Goal: Task Accomplishment & Management: Use online tool/utility

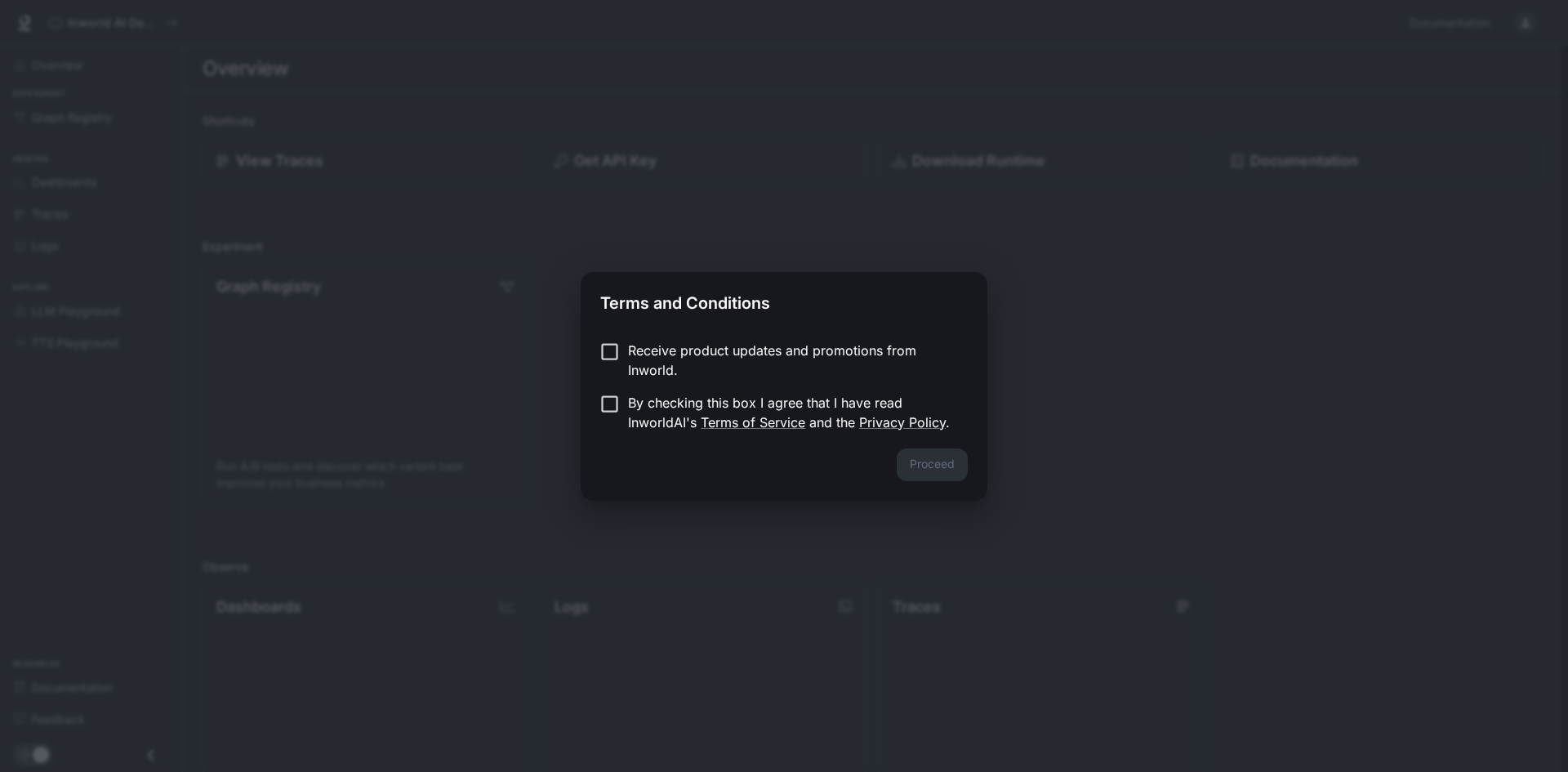
click at [654, 402] on p "By checking this box I agree that I have read InworldAI's Terms of Service and …" at bounding box center [791, 413] width 326 height 39
click at [932, 467] on button "Proceed" at bounding box center [933, 465] width 71 height 33
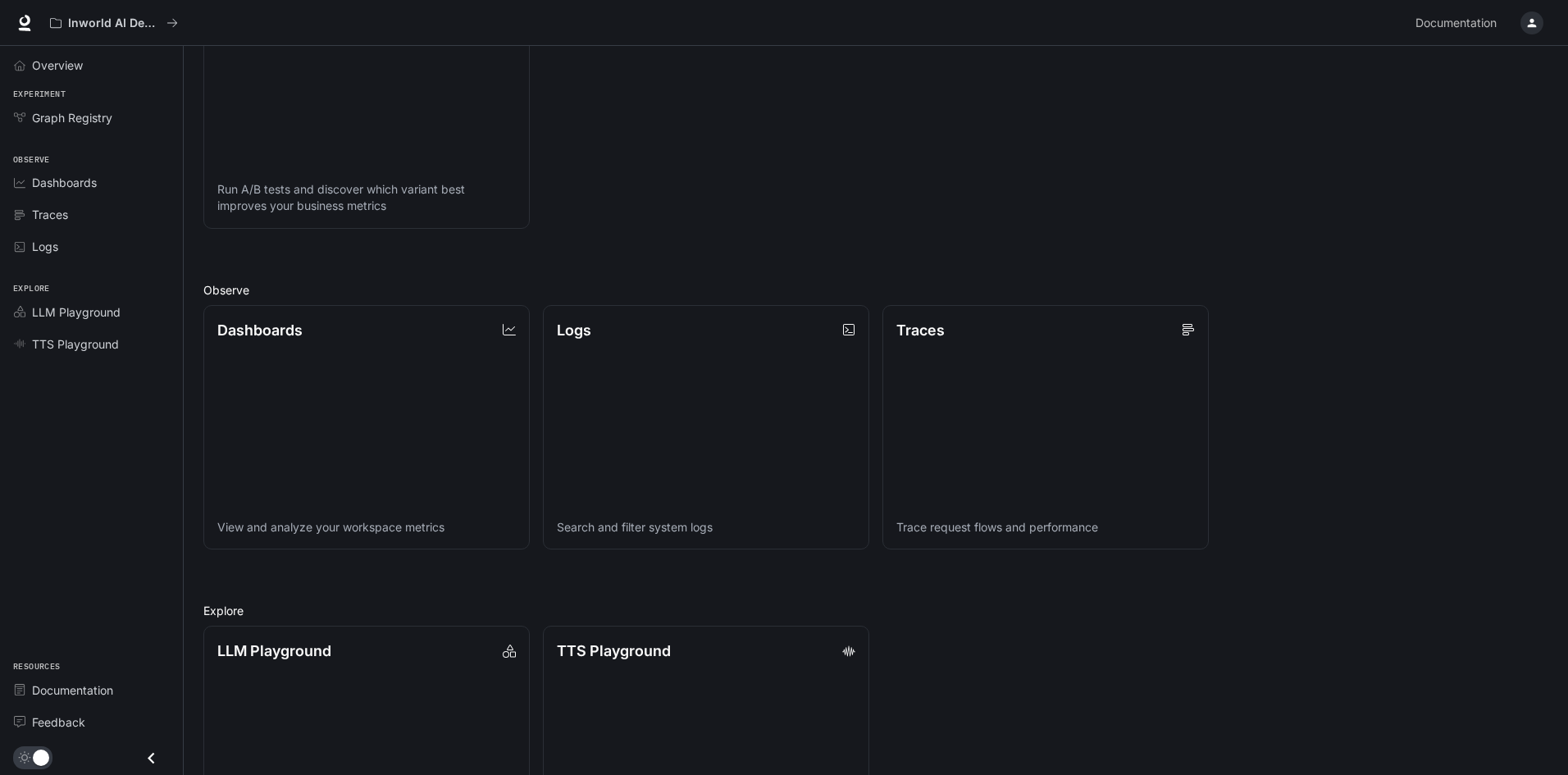
scroll to position [66, 0]
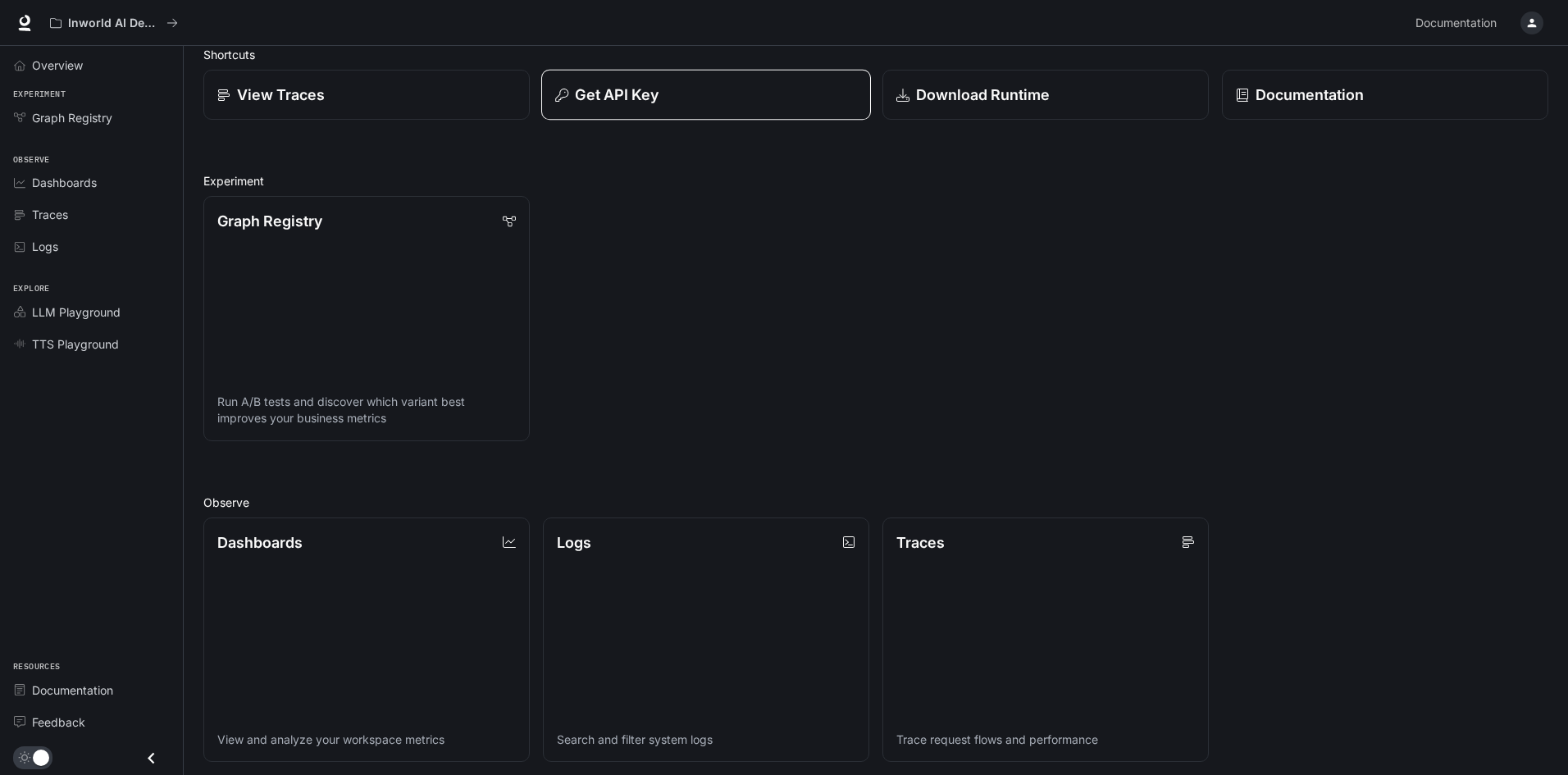
click at [616, 80] on button "Get API Key" at bounding box center [705, 95] width 330 height 51
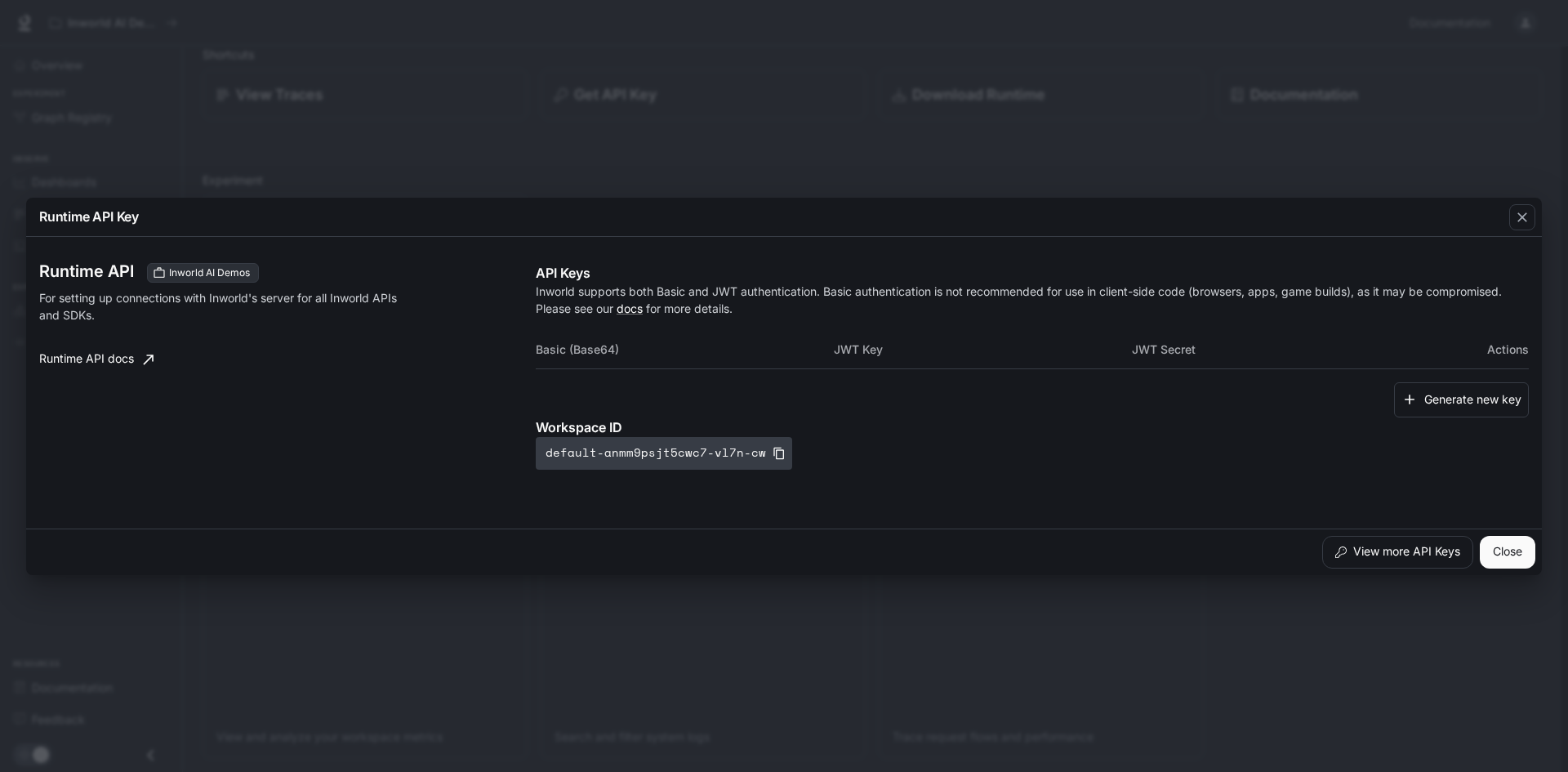
click at [655, 452] on button "default-anmm9psjt5cwc7-vl7n-cw" at bounding box center [664, 454] width 256 height 33
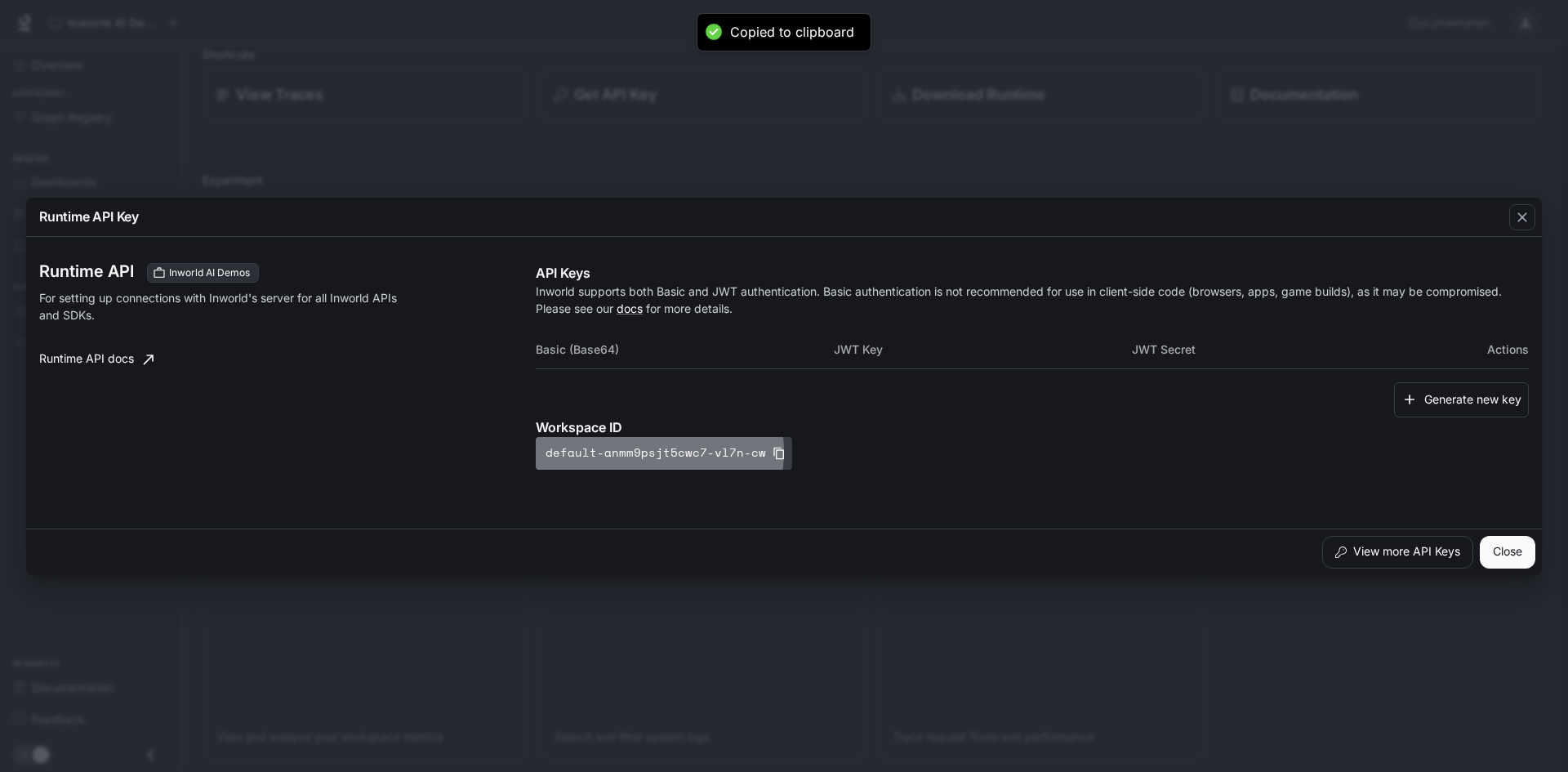
click at [655, 452] on button "default-anmm9psjt5cwc7-vl7n-cw" at bounding box center [664, 454] width 256 height 33
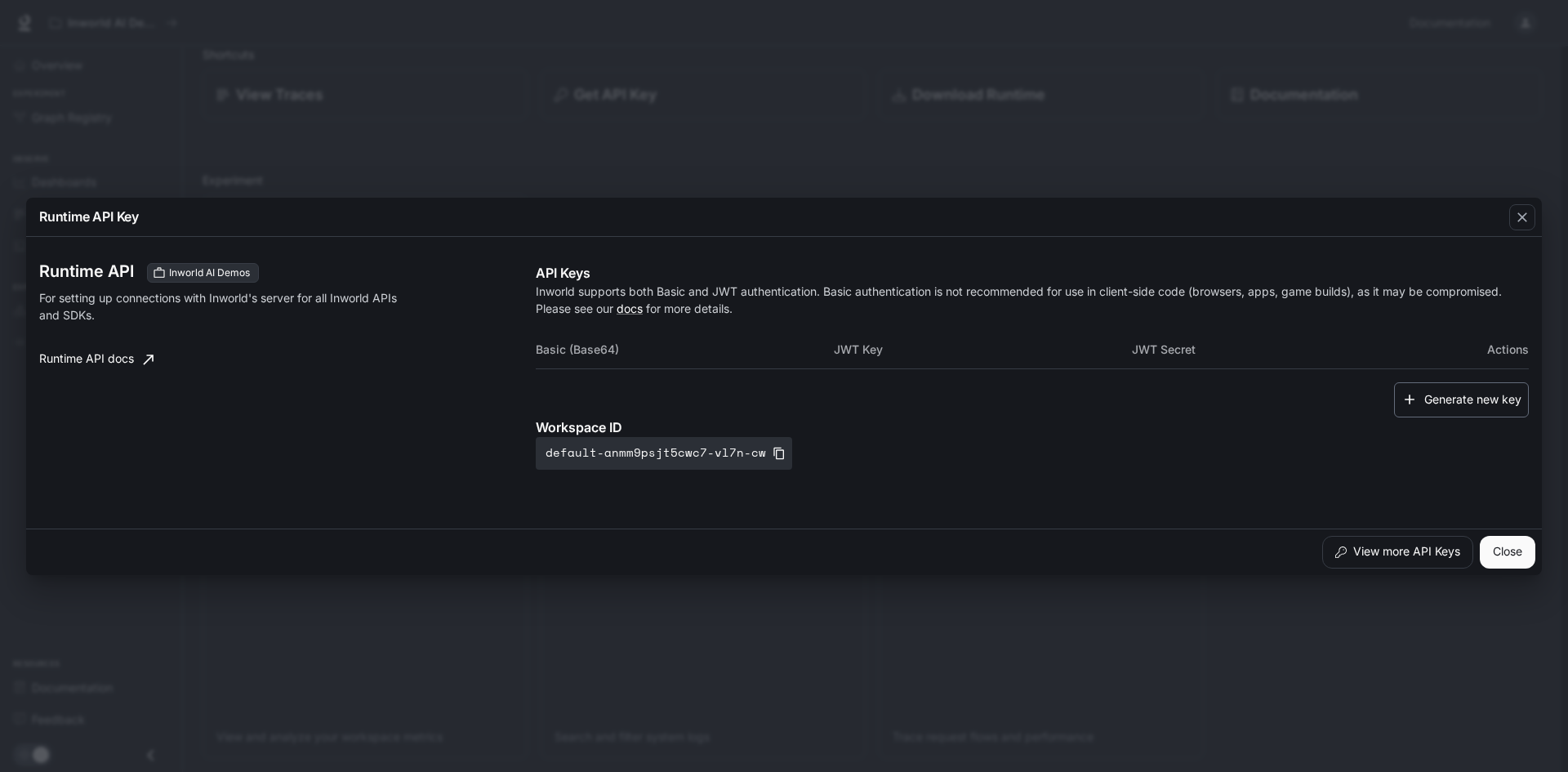
click at [1469, 410] on button "Generate new key" at bounding box center [1461, 400] width 134 height 35
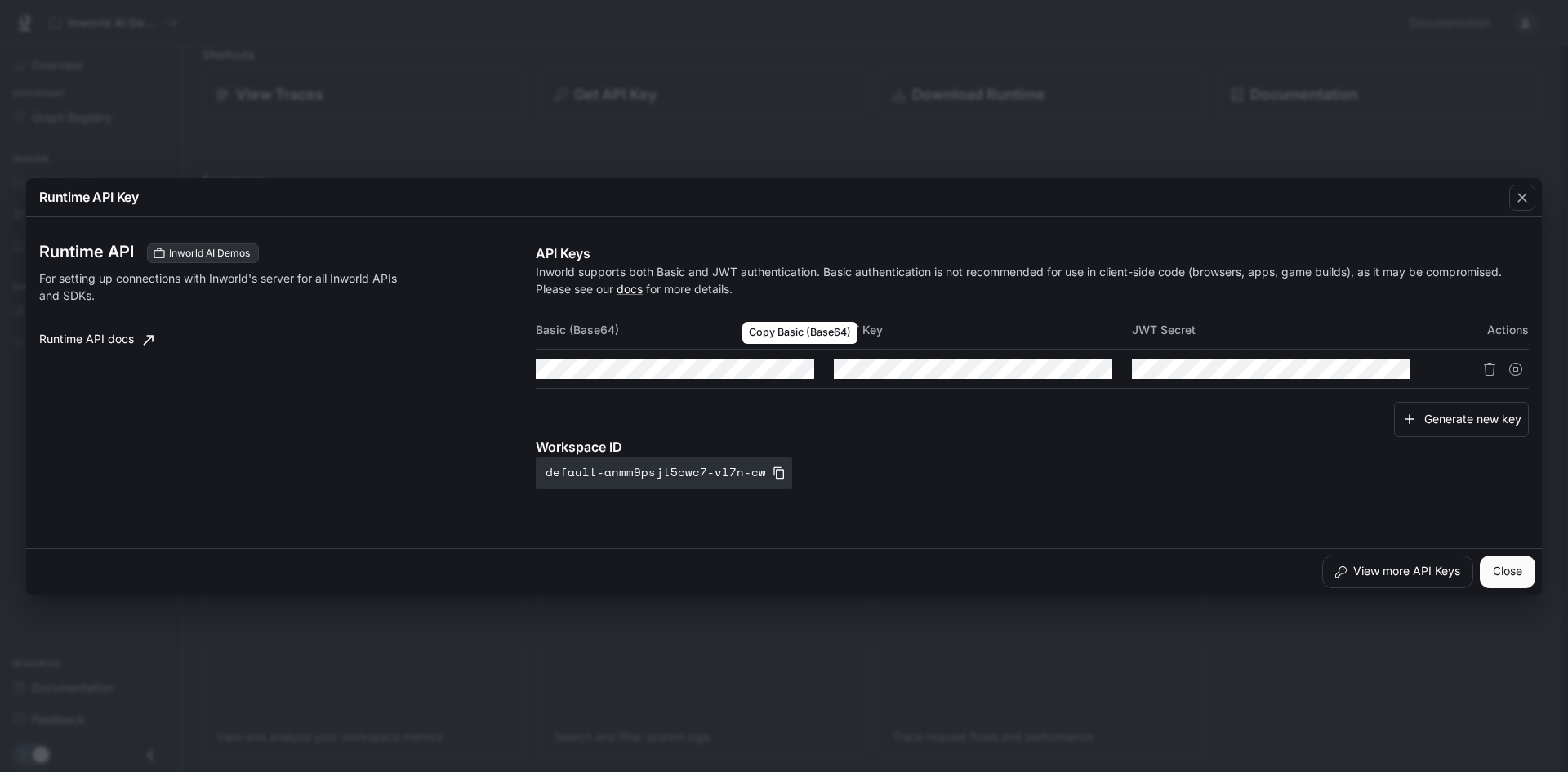
click at [791, 434] on div "Generate new key" at bounding box center [1032, 419] width 993 height 35
click at [769, 366] on icon "button" at bounding box center [771, 370] width 13 height 13
click at [800, 364] on icon "Copy Basic (Base64)" at bounding box center [800, 370] width 13 height 13
click at [325, 451] on div "Runtime API Inworld AI Demos For setting up connections with Inworld's server f…" at bounding box center [287, 366] width 496 height 246
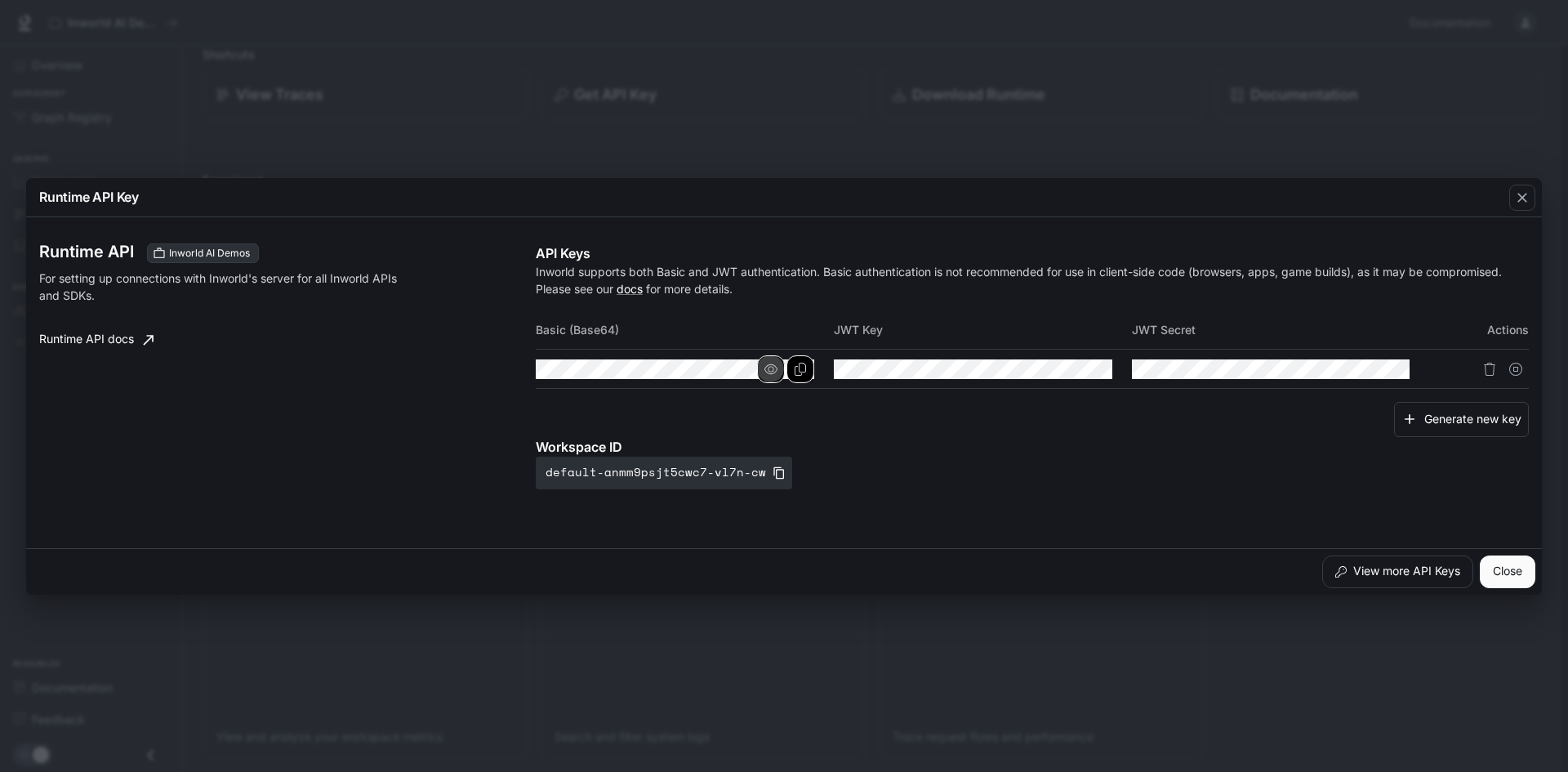
click at [768, 367] on icon "button" at bounding box center [771, 370] width 13 height 13
click at [1166, 738] on div "Runtime API Key Runtime API Inworld AI Demos For setting up connections with In…" at bounding box center [784, 386] width 1568 height 772
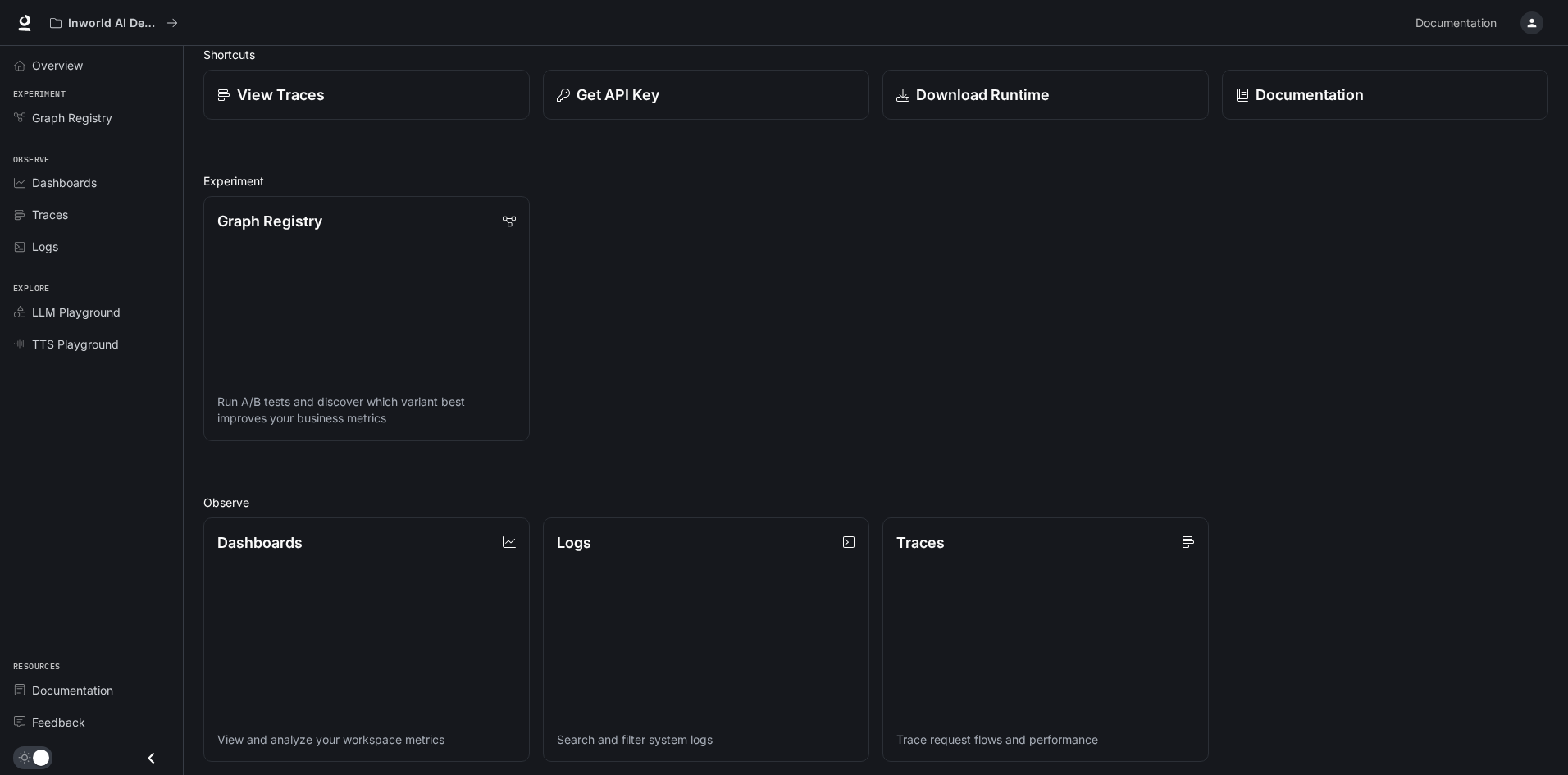
click at [1408, 442] on div "Shortcuts View Traces Get API Key Download Runtime Documentation Experiment Gra…" at bounding box center [876, 565] width 1345 height 1038
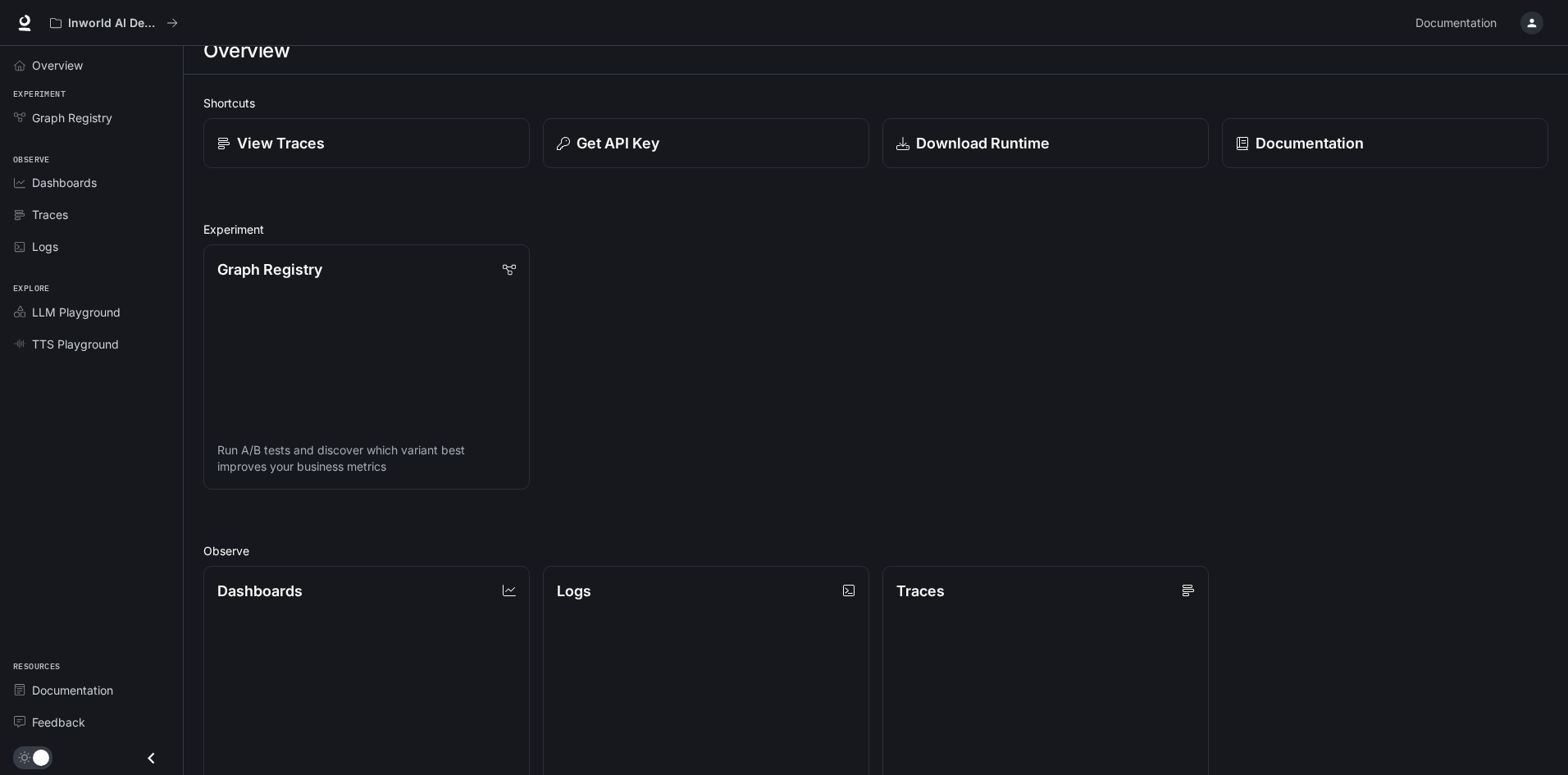
scroll to position [0, 0]
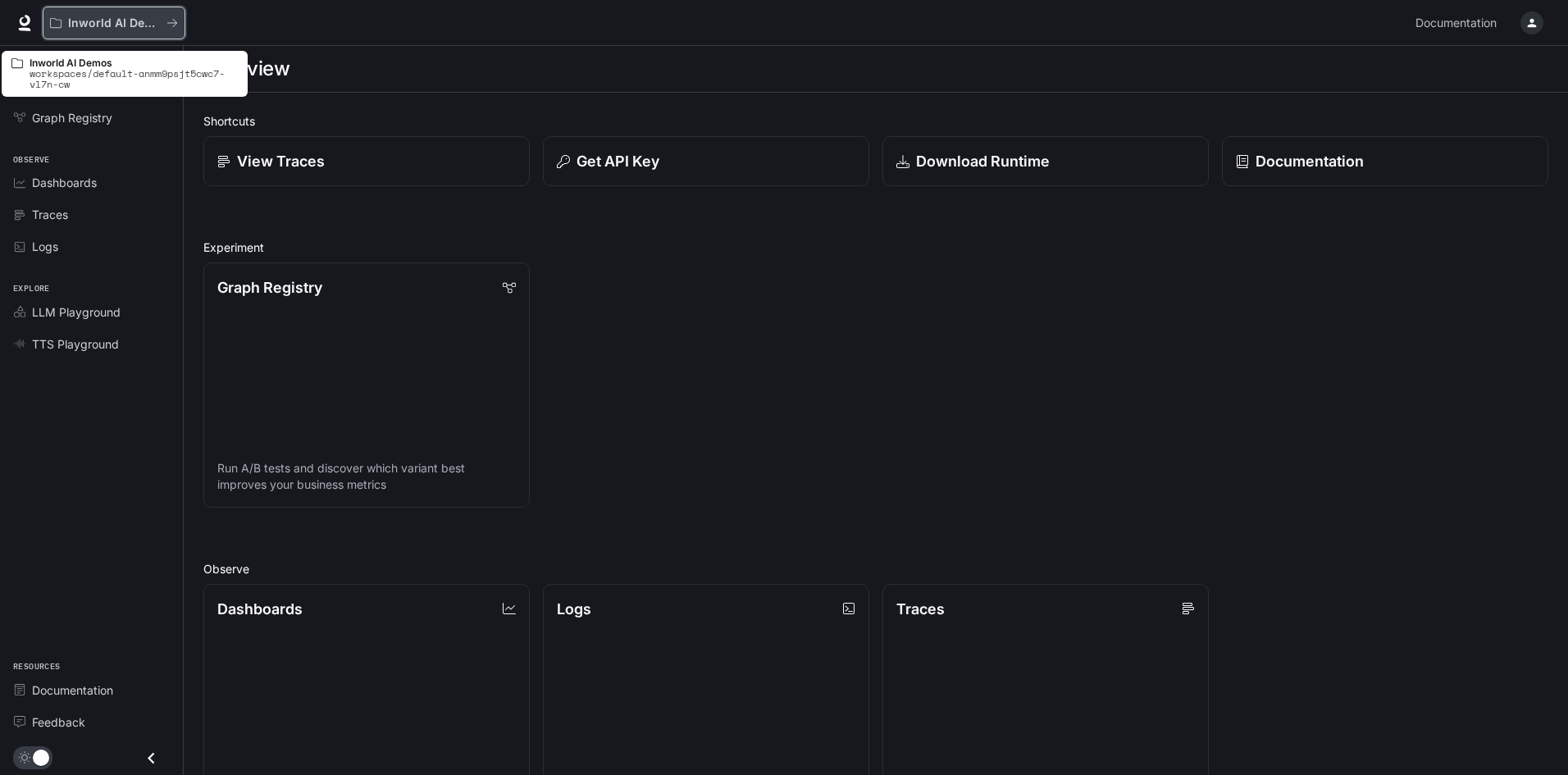
click at [104, 28] on p "Inworld AI Demos" at bounding box center [114, 23] width 92 height 14
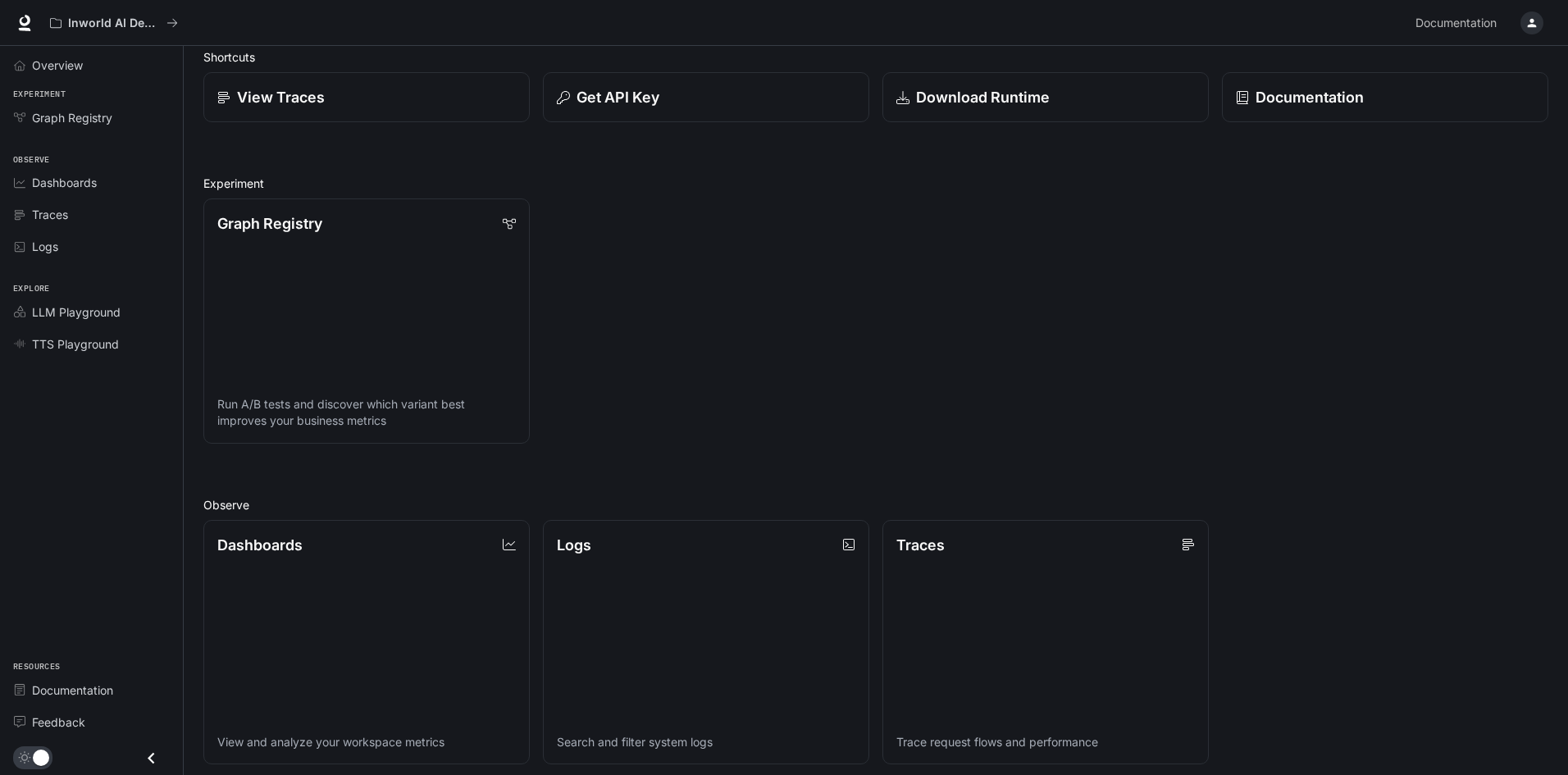
scroll to position [164, 0]
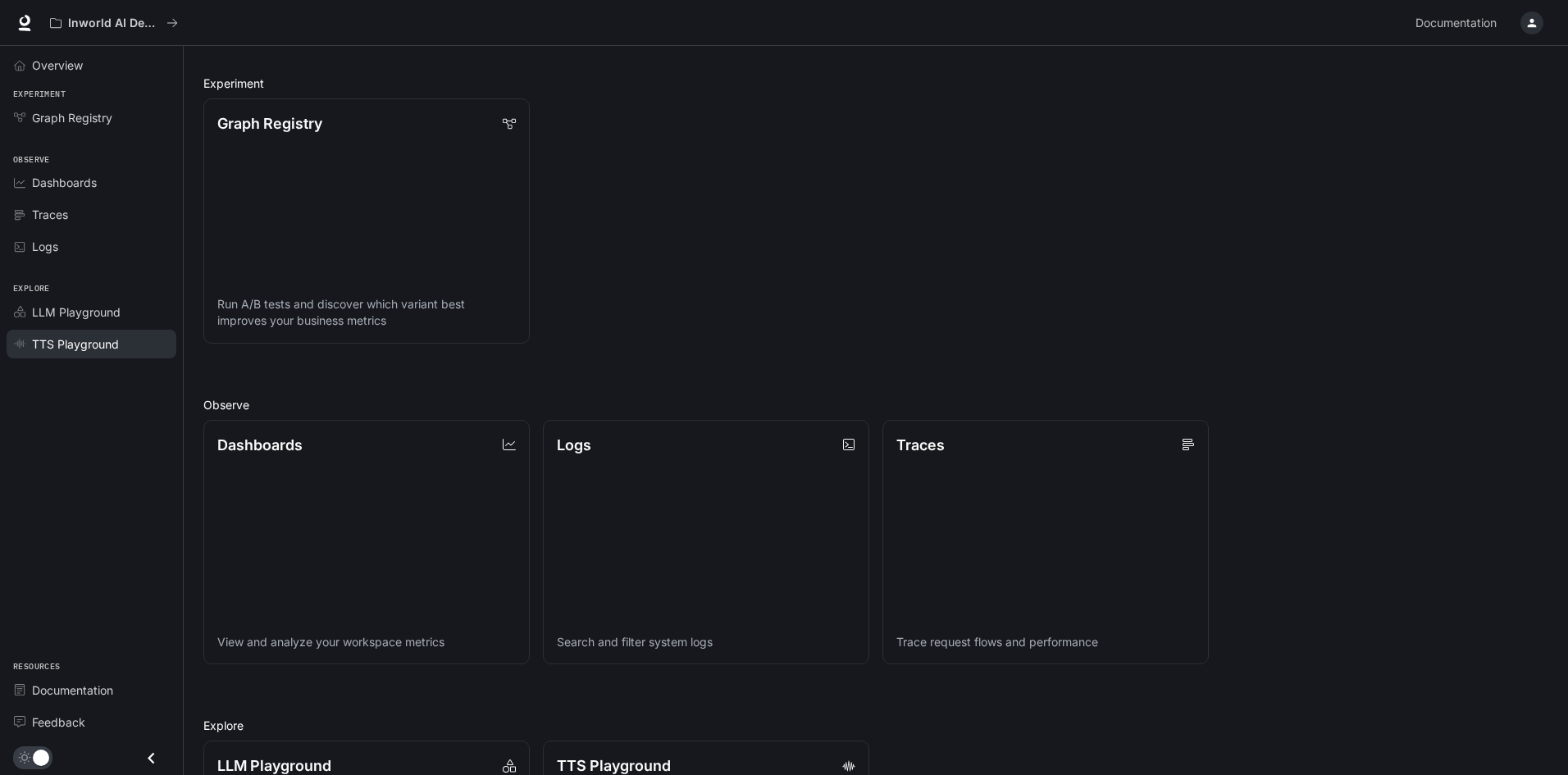
click at [30, 334] on link "TTS Playground" at bounding box center [91, 343] width 170 height 28
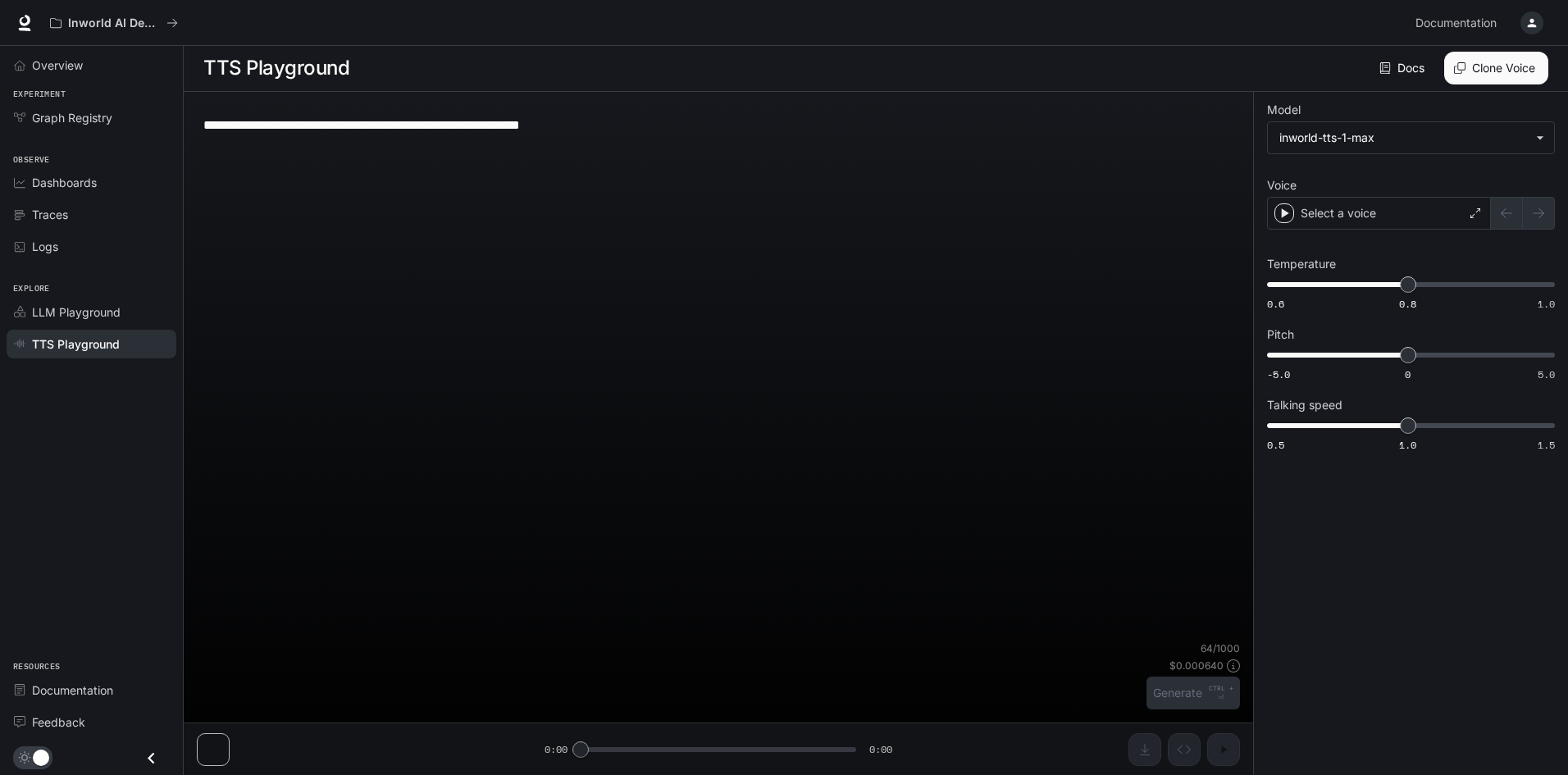
scroll to position [1, 0]
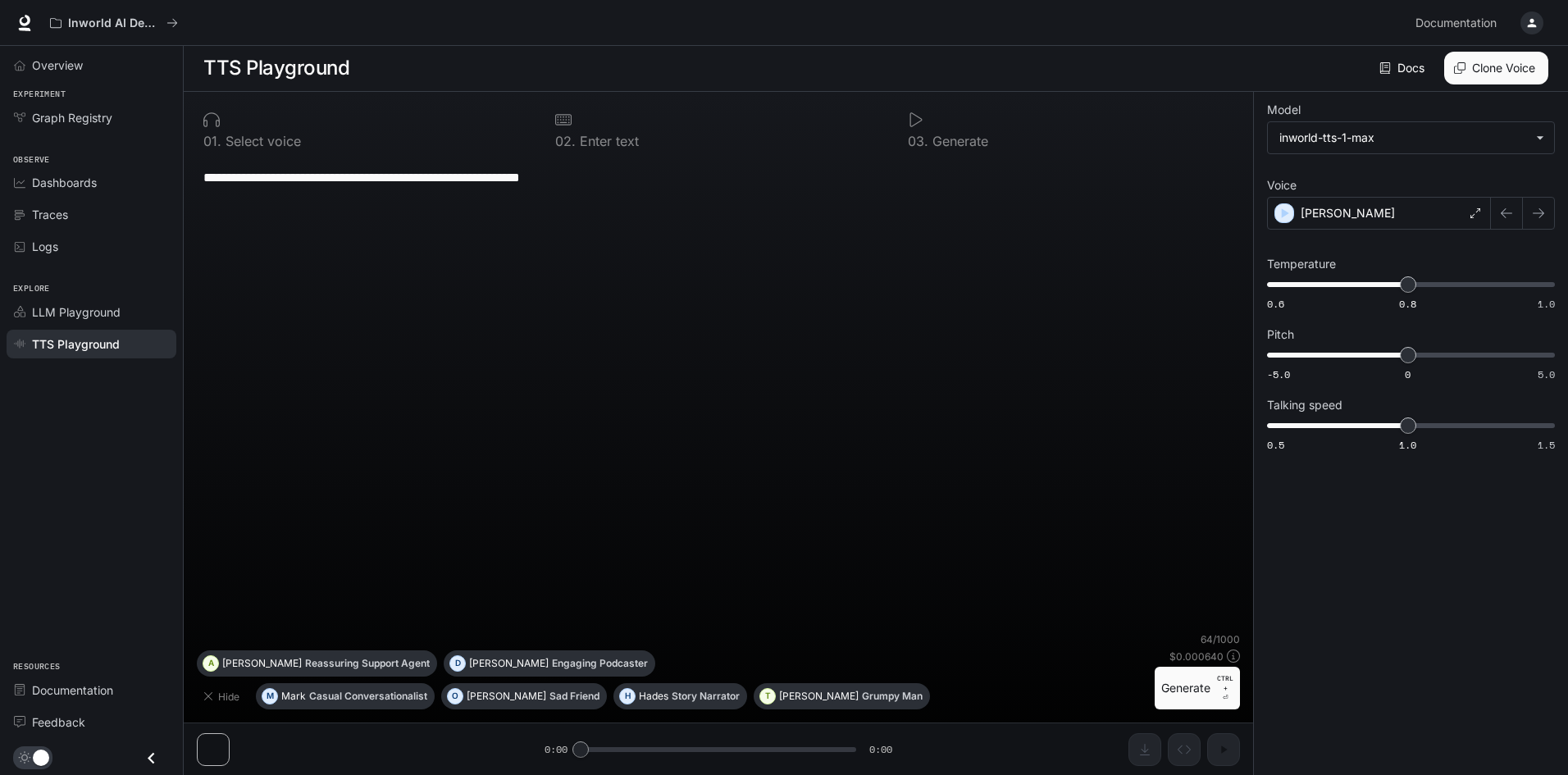
click at [78, 296] on li "LLM Playground" at bounding box center [91, 311] width 183 height 32
click at [71, 306] on span "LLM Playground" at bounding box center [76, 311] width 88 height 17
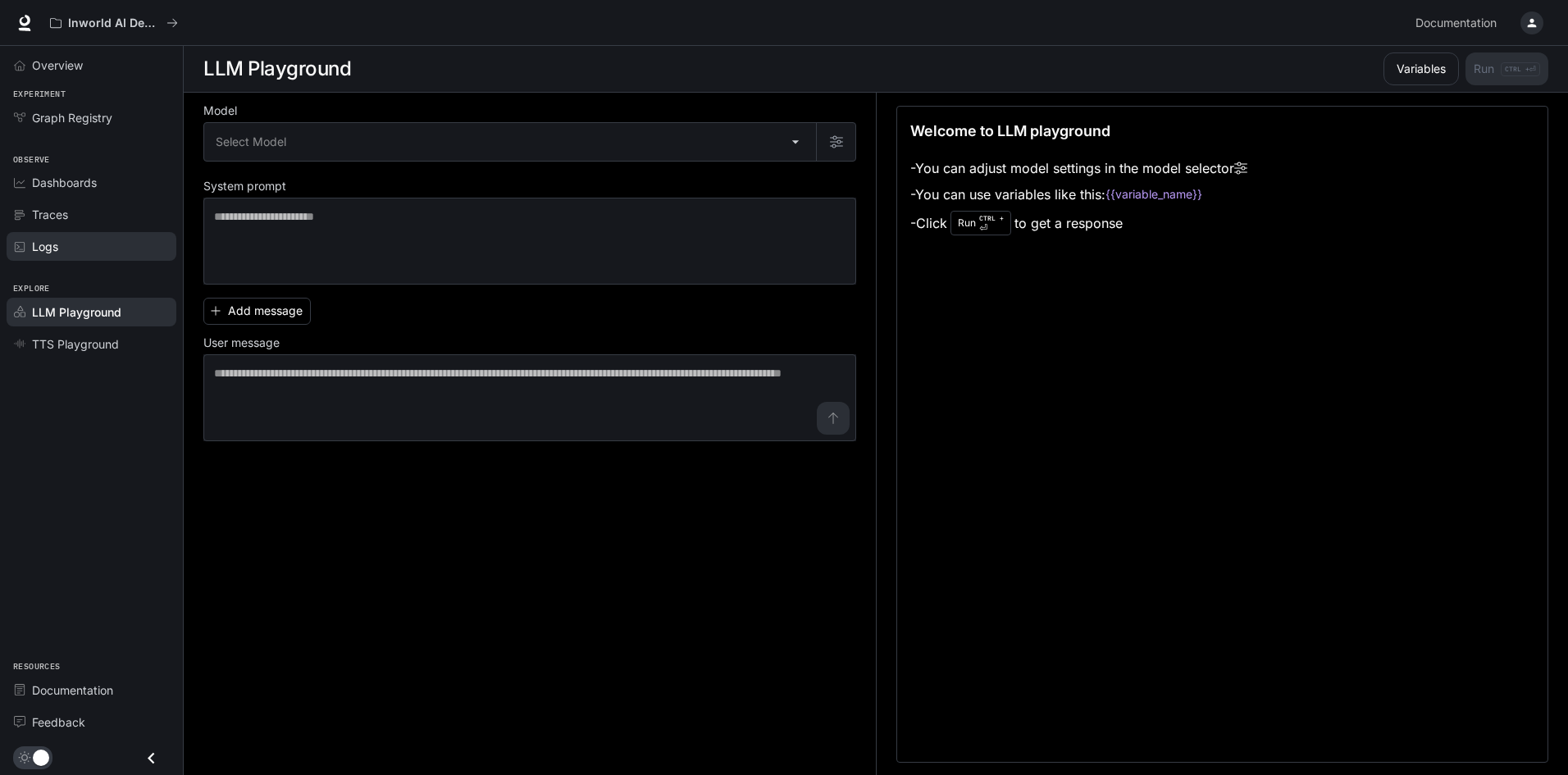
click at [58, 233] on link "Logs" at bounding box center [91, 246] width 170 height 28
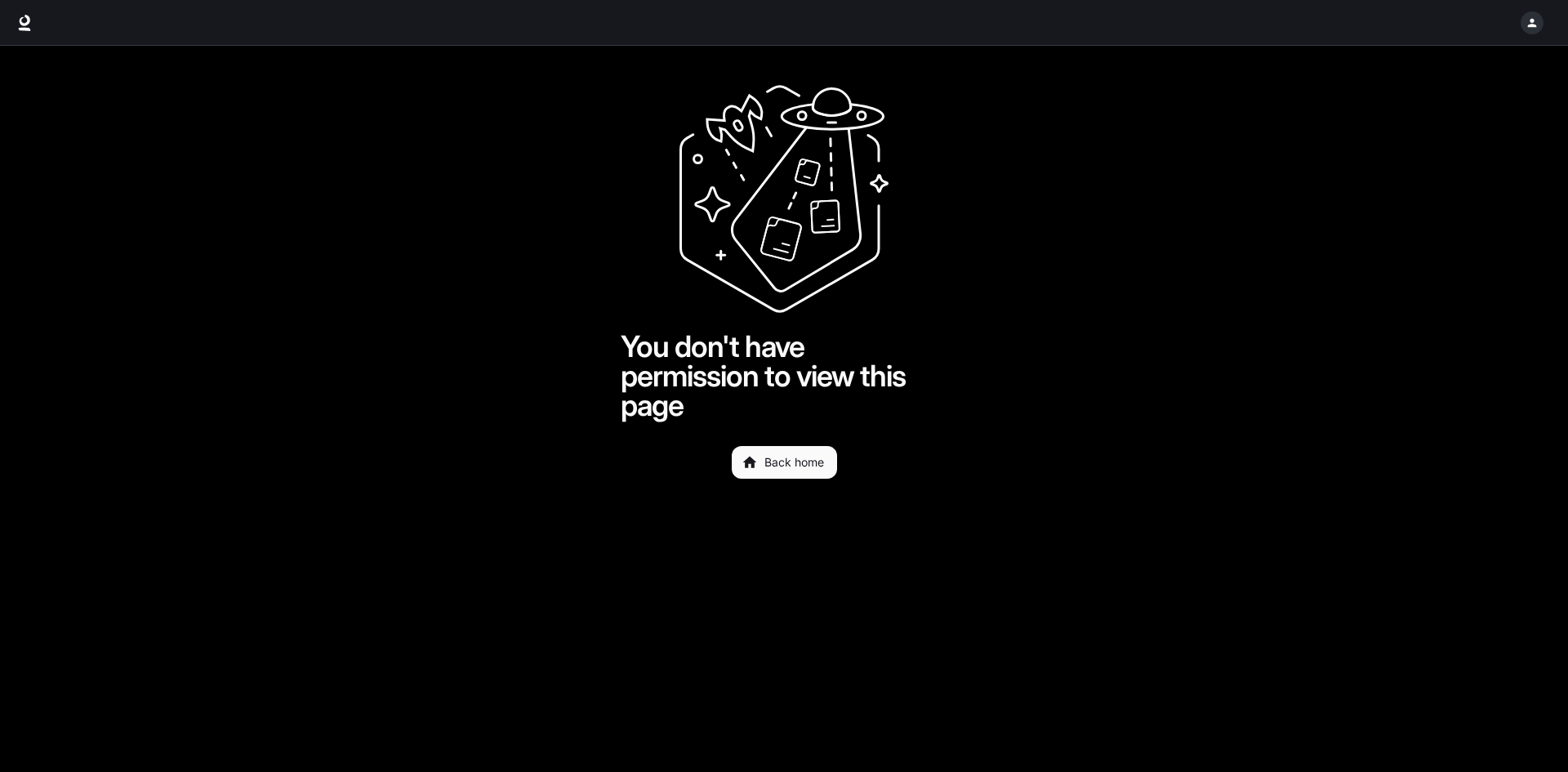
click at [821, 477] on link "Back home" at bounding box center [784, 463] width 105 height 33
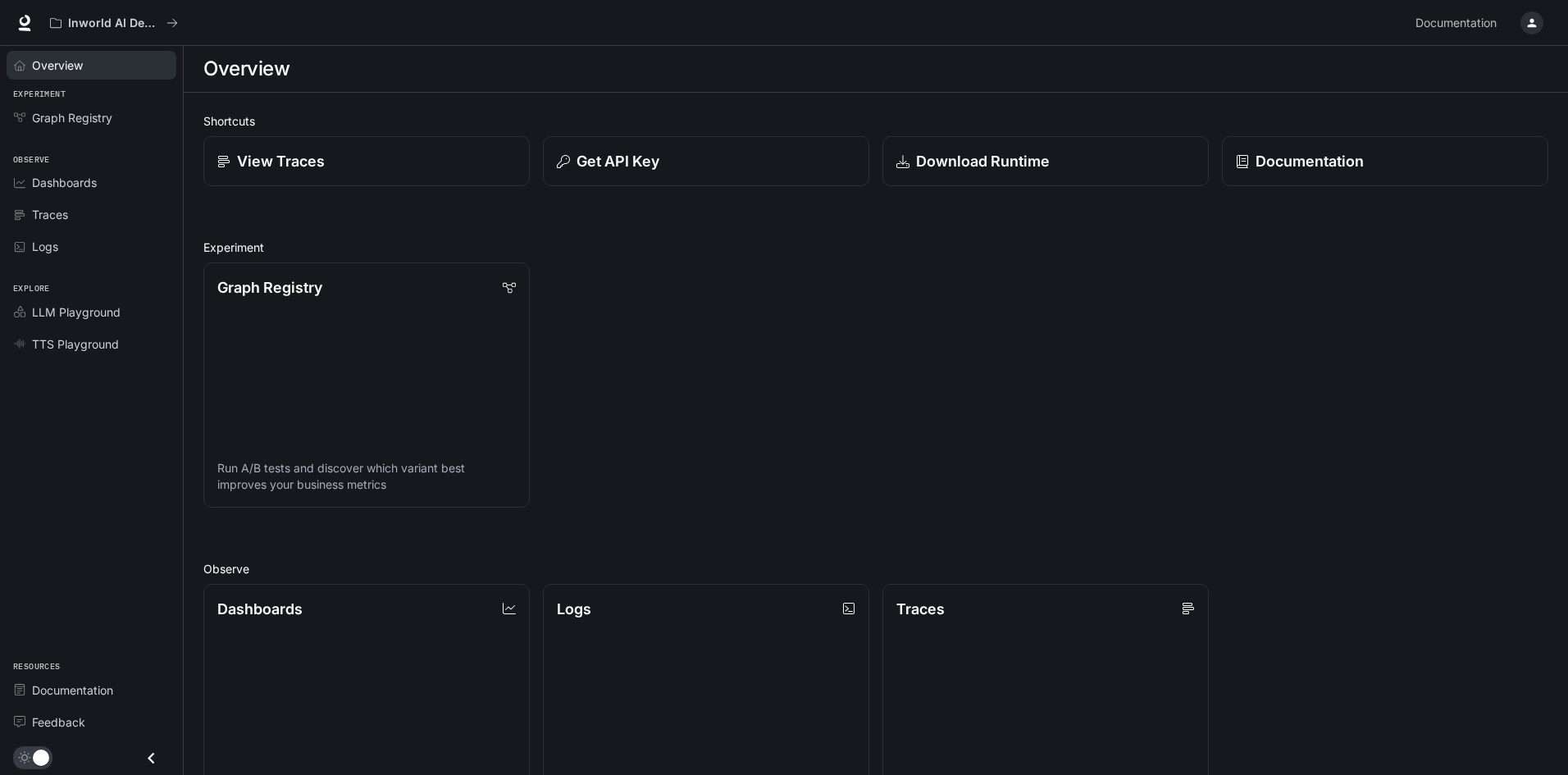
click at [81, 76] on link "Overview" at bounding box center [91, 64] width 170 height 28
click at [43, 62] on span "Overview" at bounding box center [58, 65] width 52 height 17
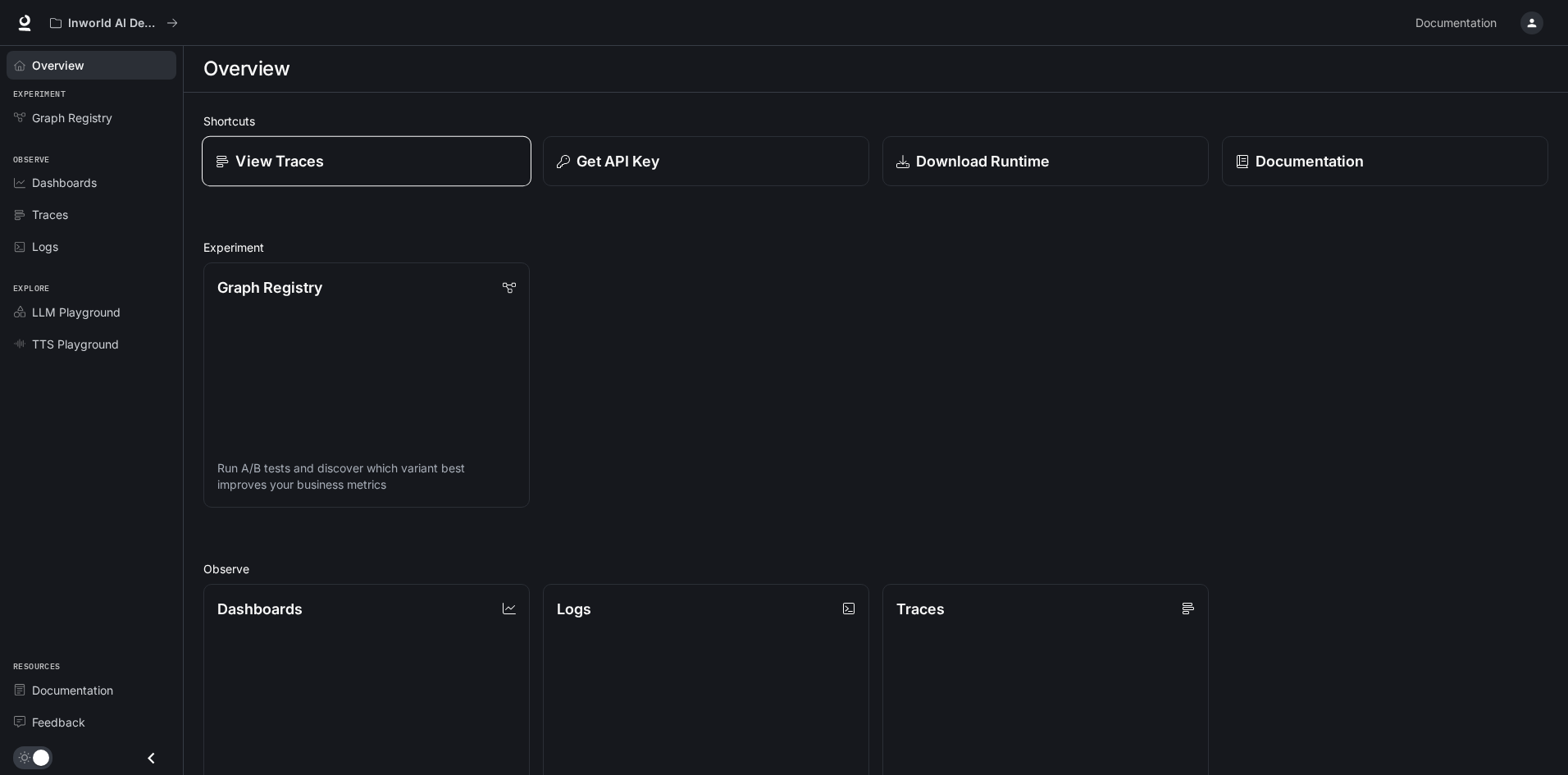
click at [378, 175] on link "View Traces" at bounding box center [366, 161] width 330 height 51
click at [1150, 265] on div "Graph Registry Run A/B tests and discover which variant best improves your busi…" at bounding box center [868, 378] width 1358 height 258
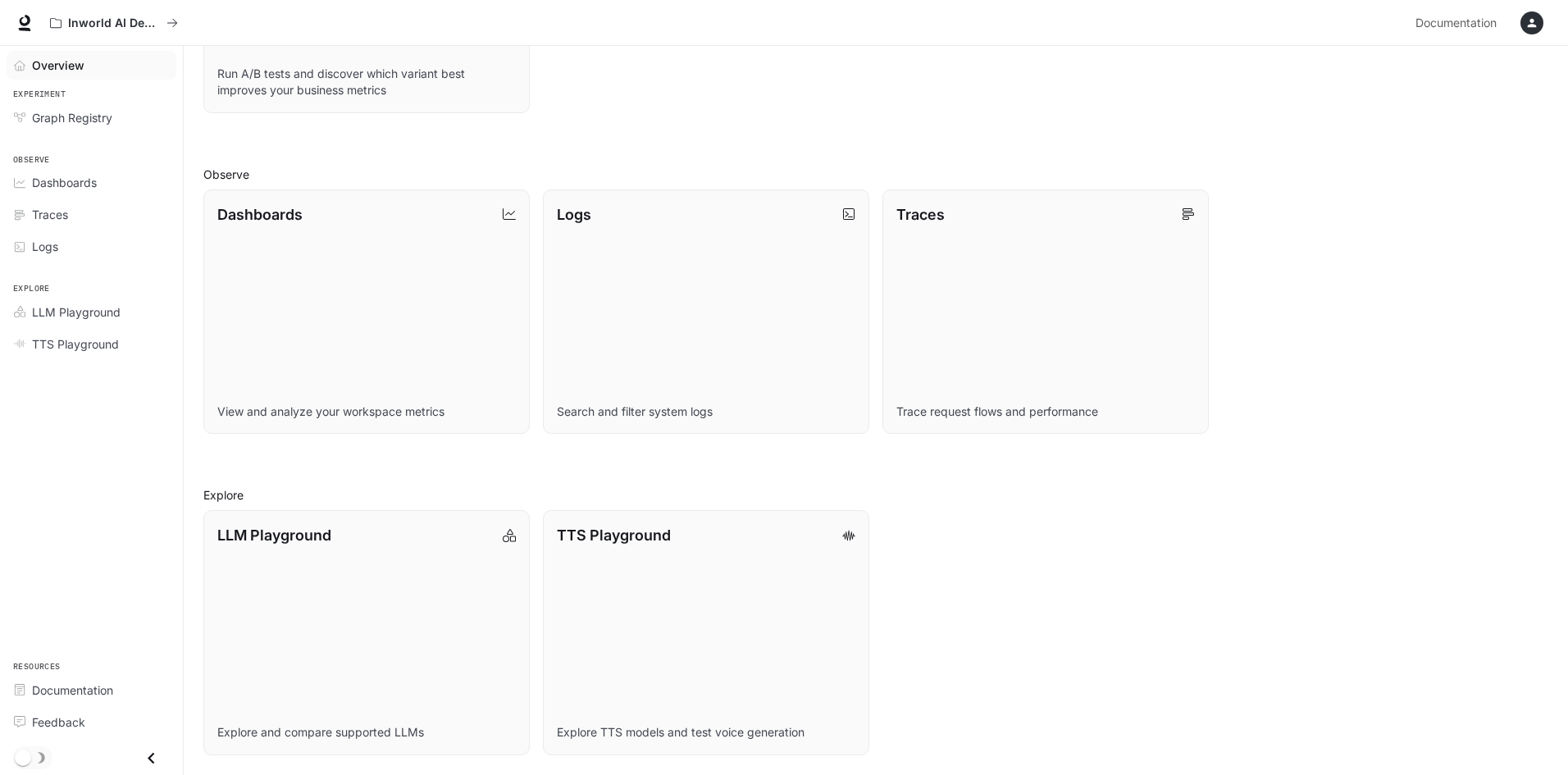
click at [160, 757] on icon "Close drawer" at bounding box center [151, 758] width 22 height 22
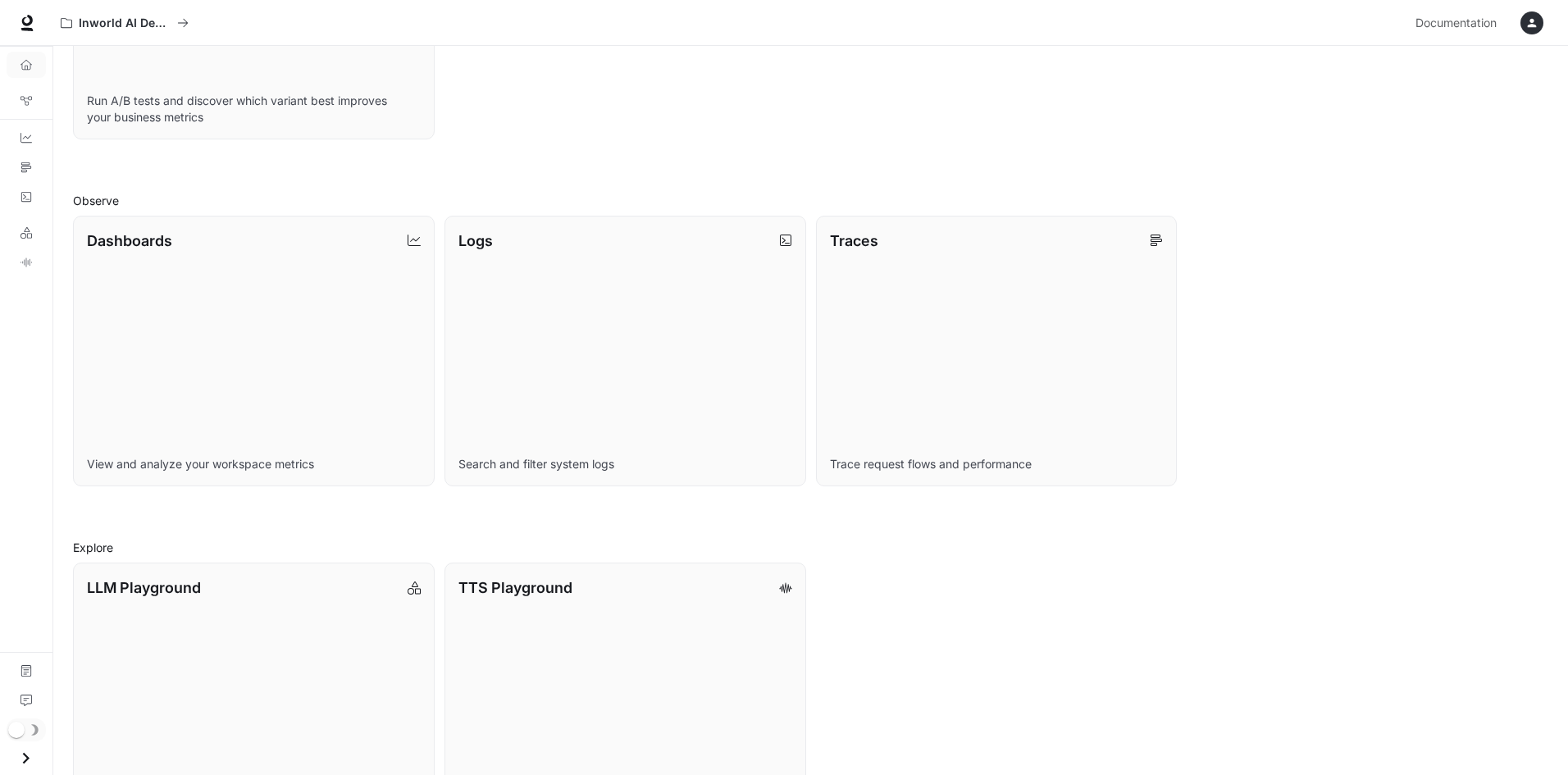
click at [32, 757] on icon "Open drawer" at bounding box center [26, 758] width 22 height 22
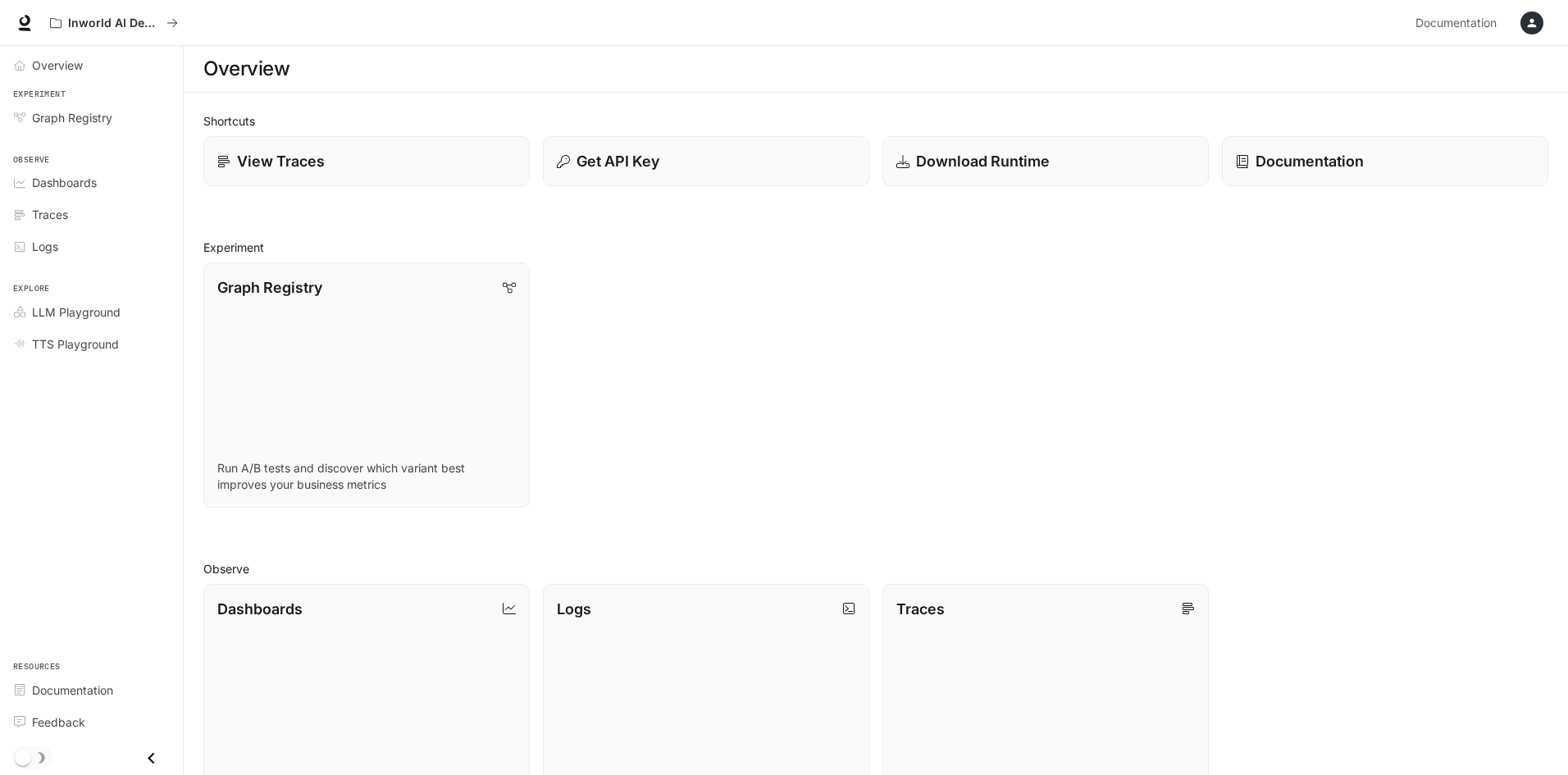
click at [1529, 17] on icon "button" at bounding box center [1531, 23] width 13 height 13
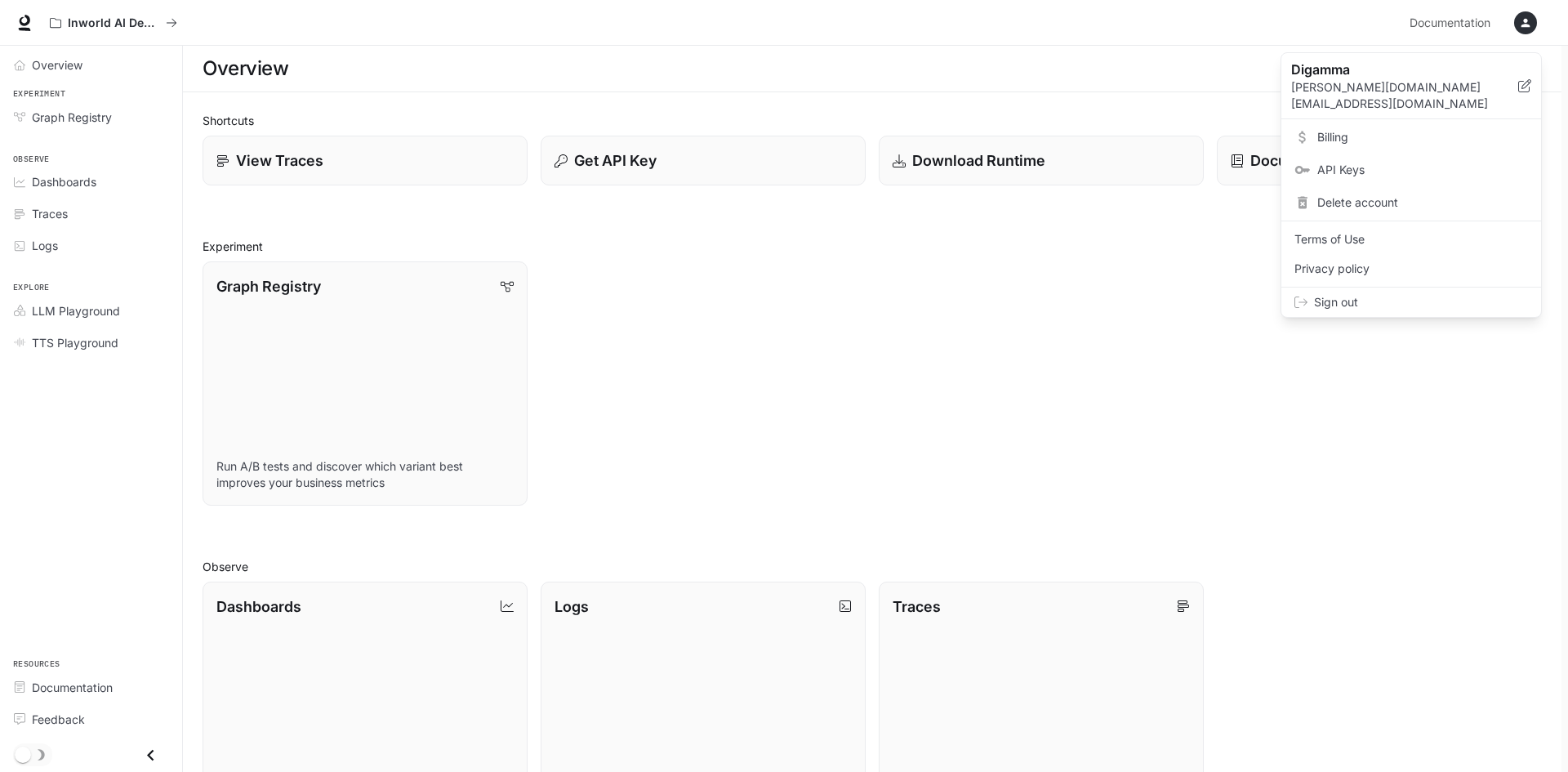
click at [1364, 162] on span "API Keys" at bounding box center [1423, 170] width 210 height 16
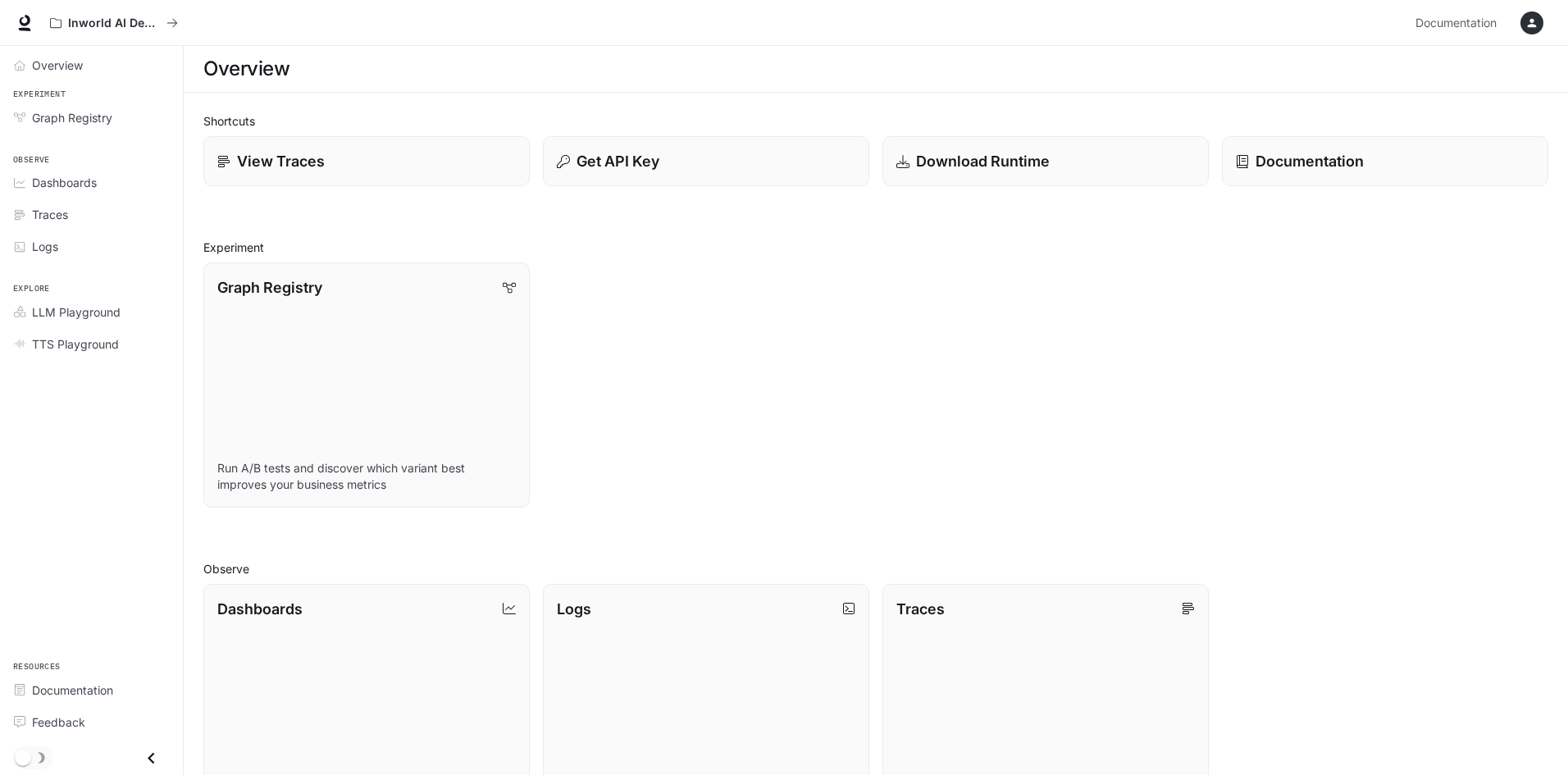
click at [121, 44] on div "Inworld AI Demos Documentation Documentation" at bounding box center [784, 23] width 1568 height 46
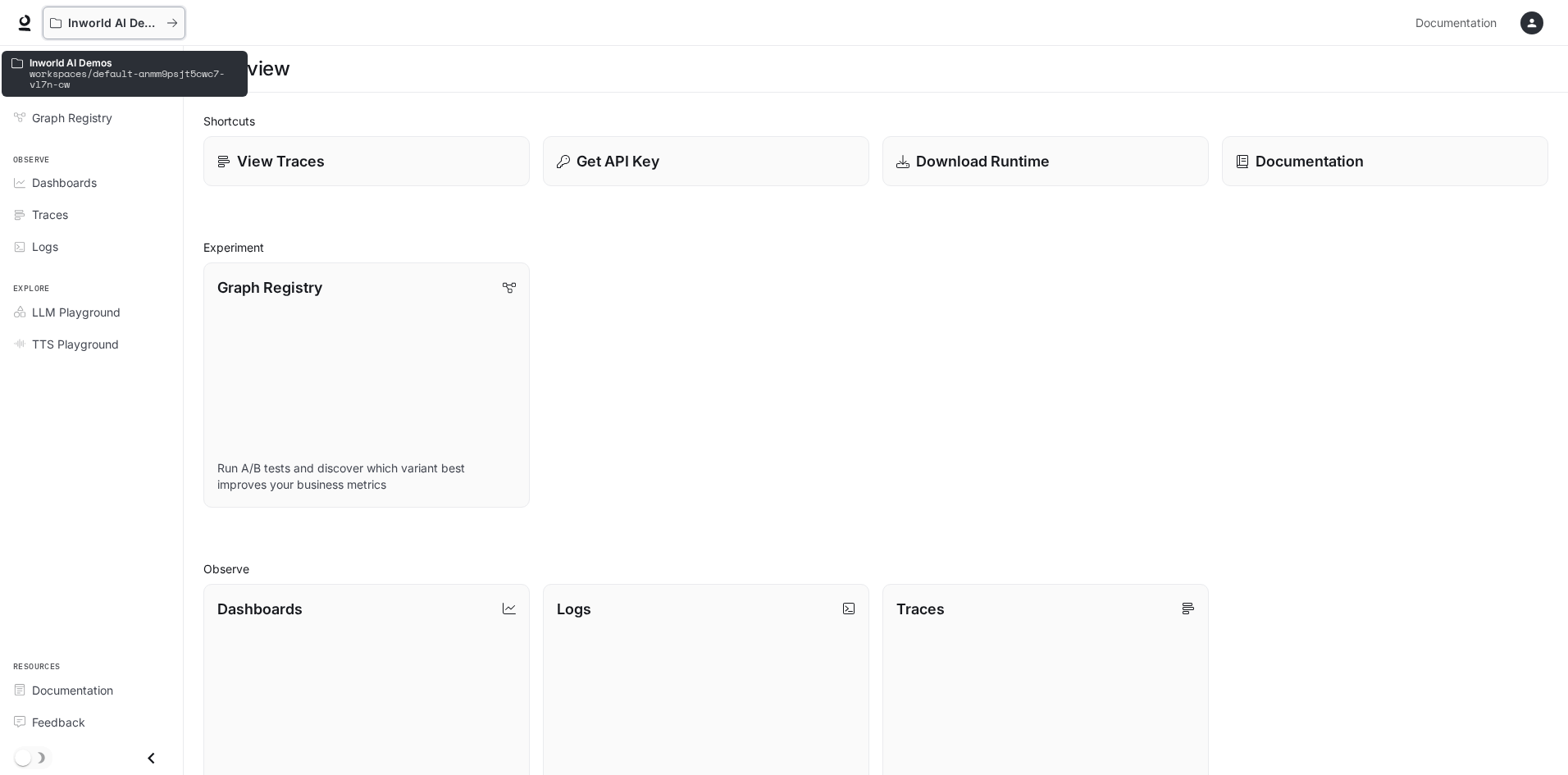
click at [119, 27] on p "Inworld AI Demos" at bounding box center [114, 23] width 92 height 14
click at [168, 21] on icon "All workspaces" at bounding box center [172, 23] width 12 height 12
click at [172, 21] on icon "All workspaces" at bounding box center [172, 23] width 12 height 12
